Goal: Navigation & Orientation: Find specific page/section

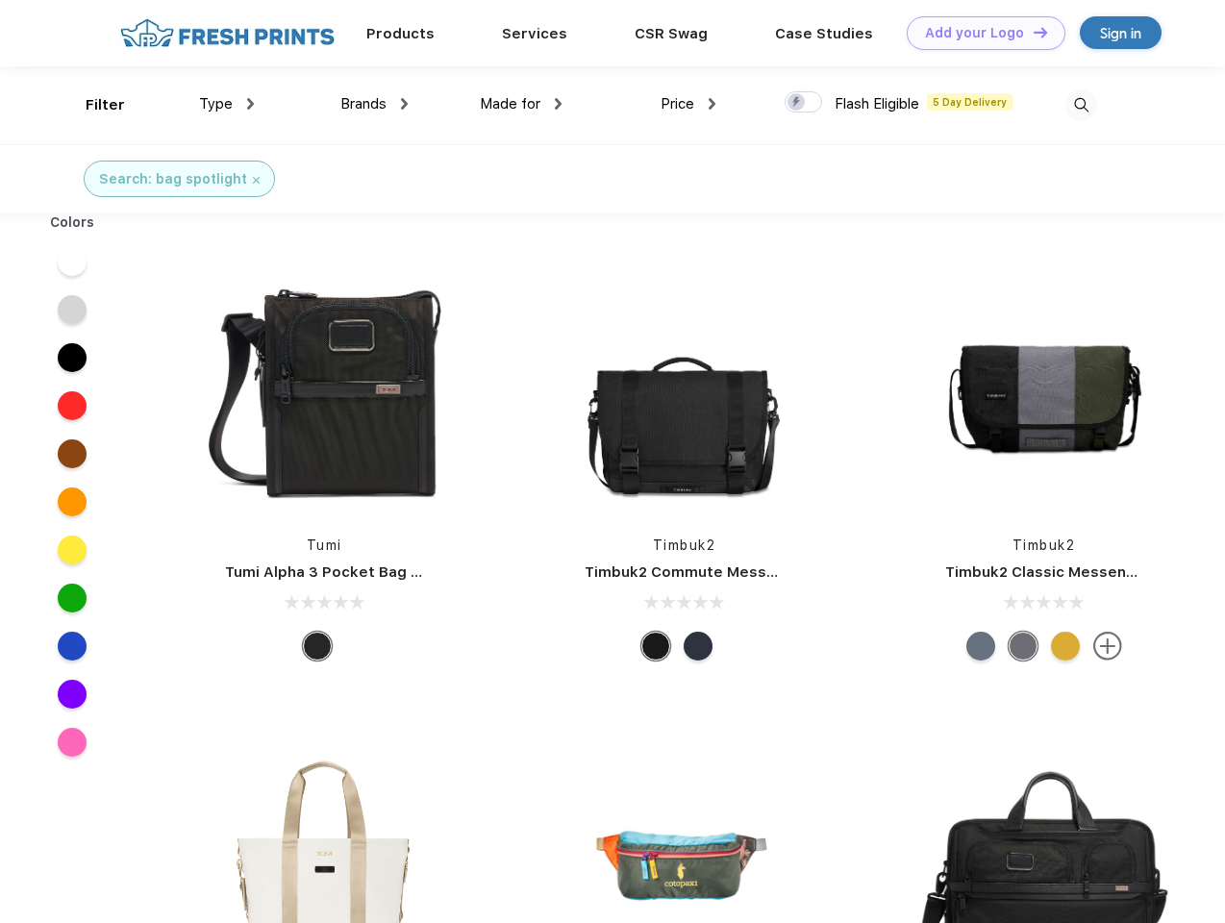
click at [979, 33] on link "Add your Logo Design Tool" at bounding box center [986, 33] width 159 height 34
click at [0, 0] on div "Design Tool" at bounding box center [0, 0] width 0 height 0
click at [1032, 32] on link "Add your Logo Design Tool" at bounding box center [986, 33] width 159 height 34
click at [92, 105] on div "Filter" at bounding box center [105, 105] width 39 height 22
click at [227, 104] on span "Type" at bounding box center [216, 103] width 34 height 17
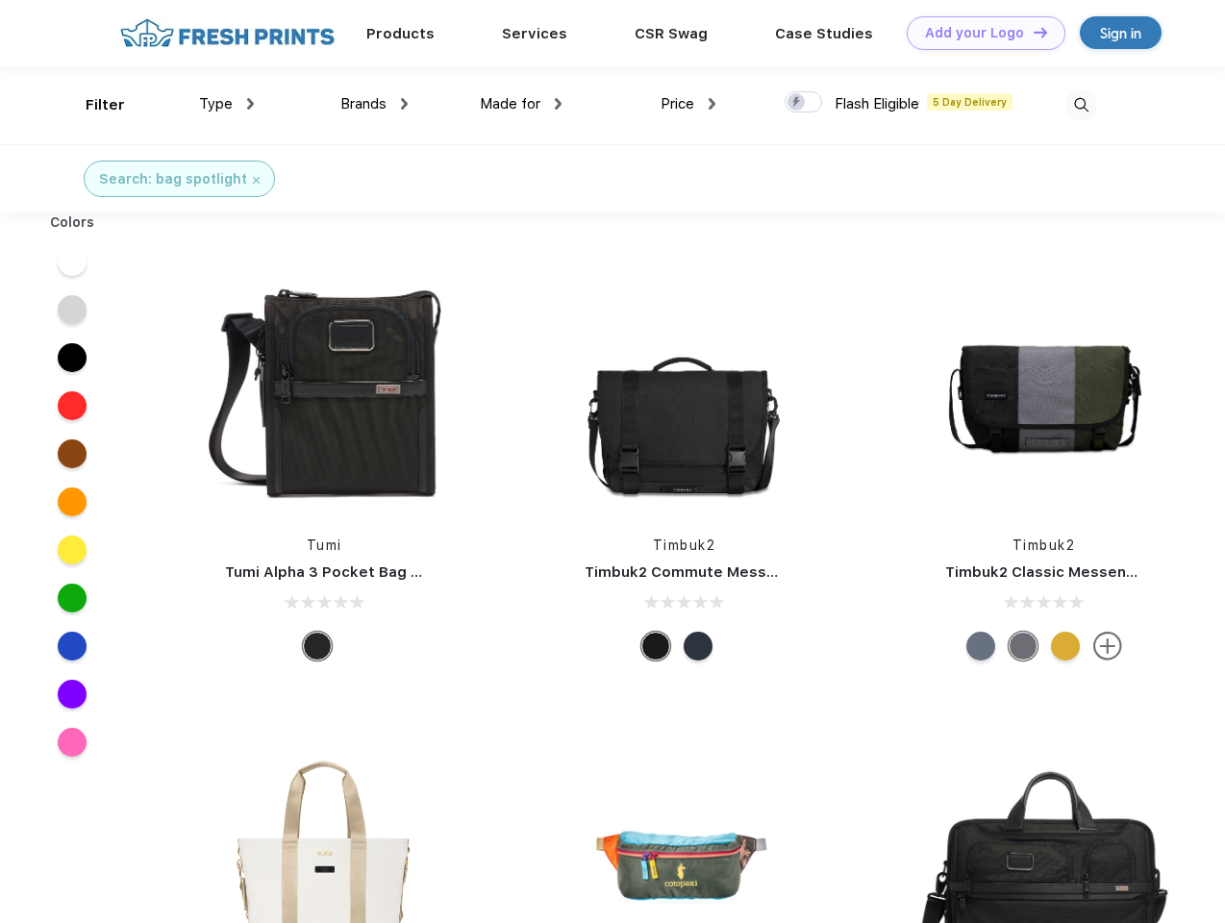
click at [374, 104] on span "Brands" at bounding box center [363, 103] width 46 height 17
click at [521, 104] on span "Made for" at bounding box center [510, 103] width 61 height 17
click at [688, 104] on span "Price" at bounding box center [678, 103] width 34 height 17
click at [804, 103] on div at bounding box center [803, 101] width 37 height 21
click at [797, 103] on input "checkbox" at bounding box center [791, 96] width 12 height 12
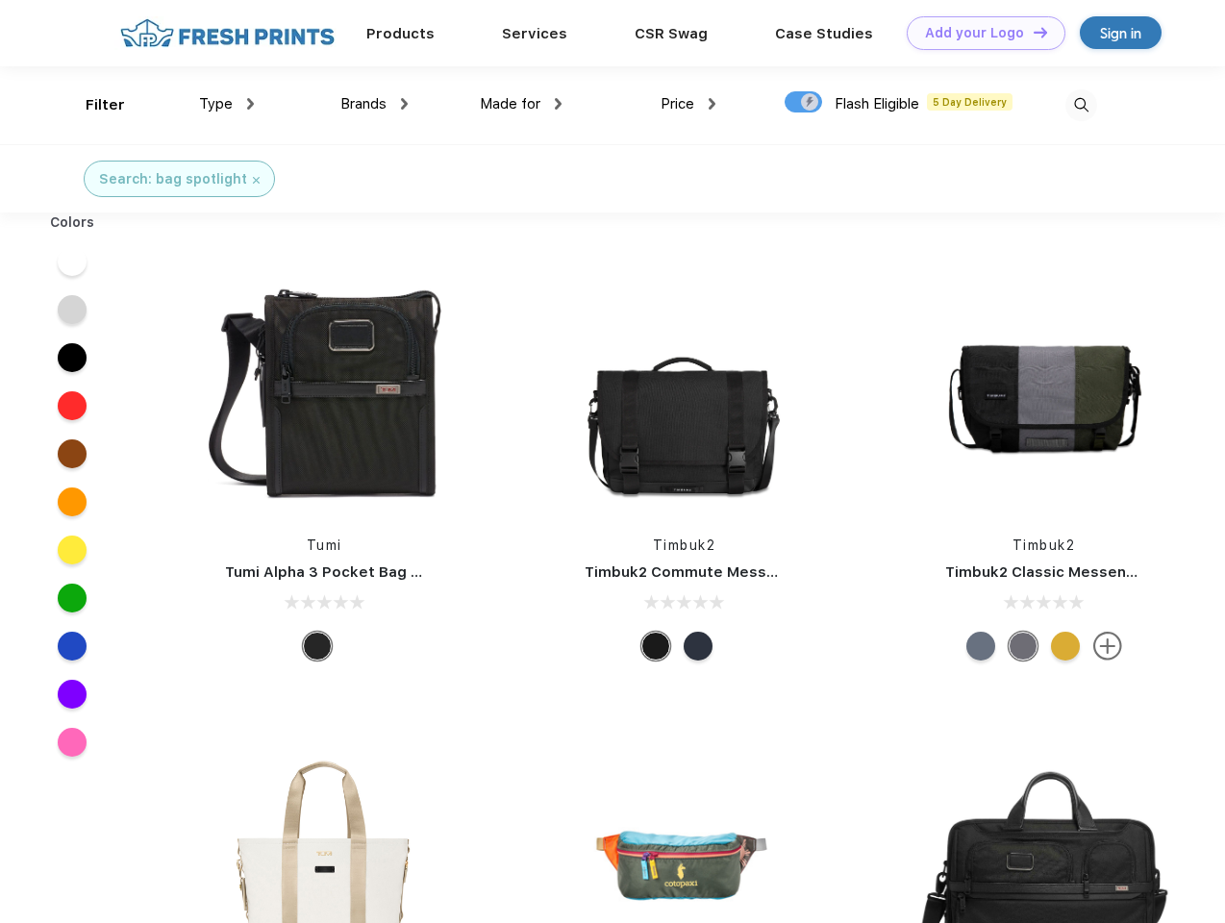
click at [1081, 105] on img at bounding box center [1081, 105] width 32 height 32
